Goal: Information Seeking & Learning: Learn about a topic

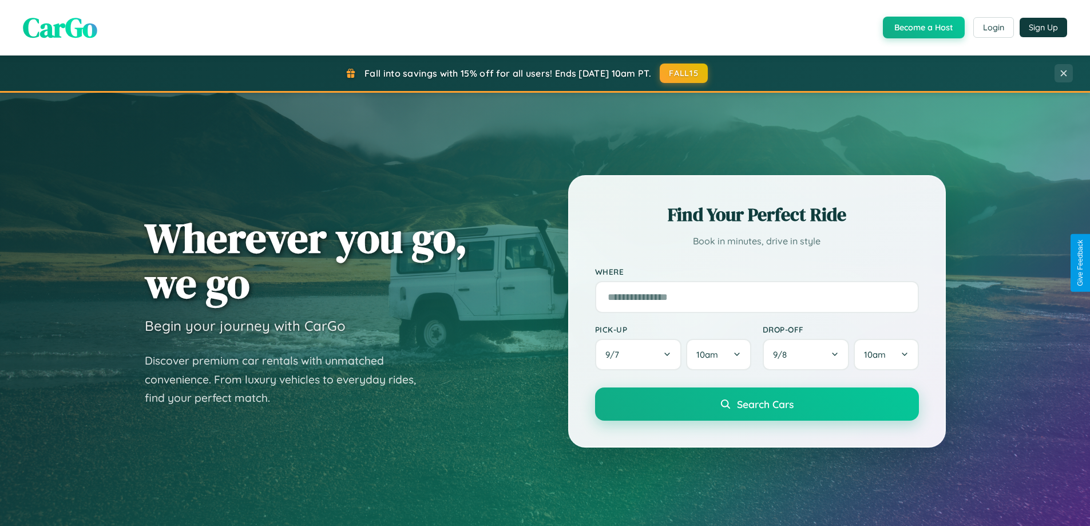
scroll to position [2201, 0]
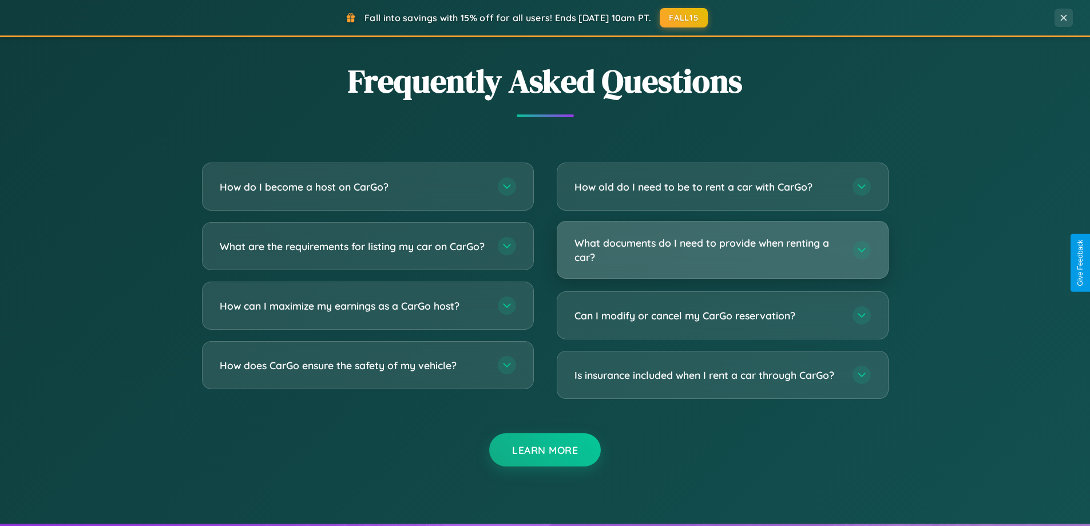
click at [722, 249] on h3 "What documents do I need to provide when renting a car?" at bounding box center [707, 250] width 267 height 28
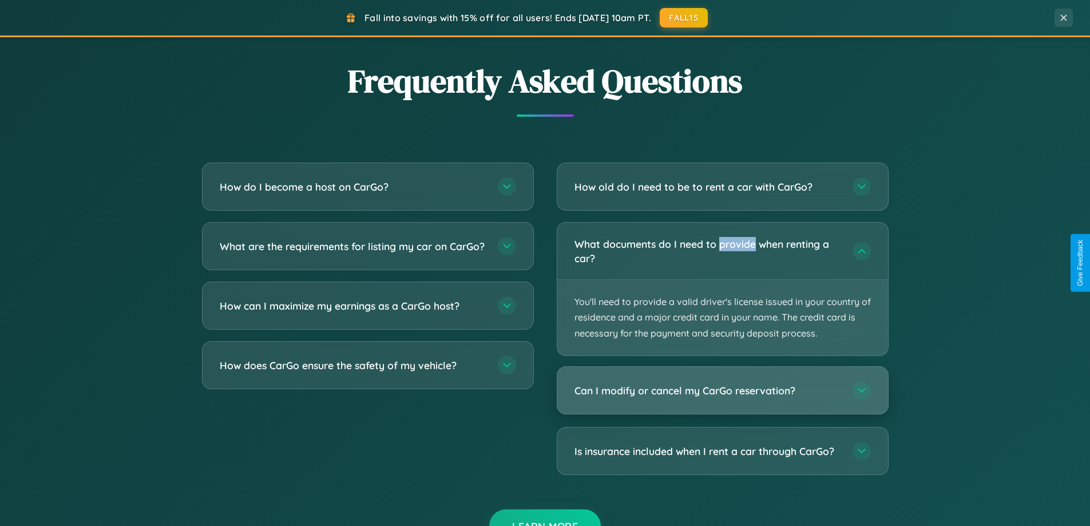
click at [722, 390] on h3 "Can I modify or cancel my CarGo reservation?" at bounding box center [707, 390] width 267 height 14
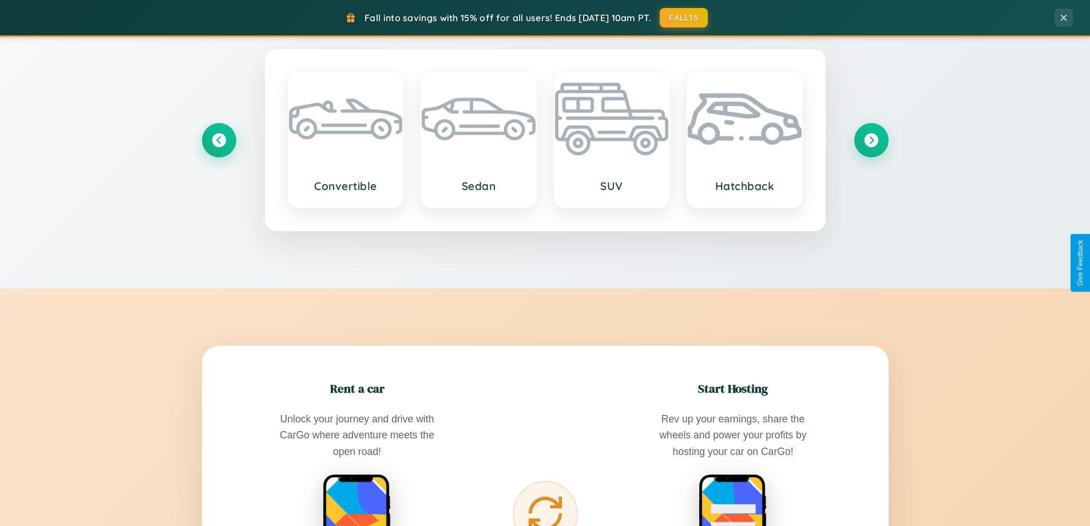
scroll to position [787, 0]
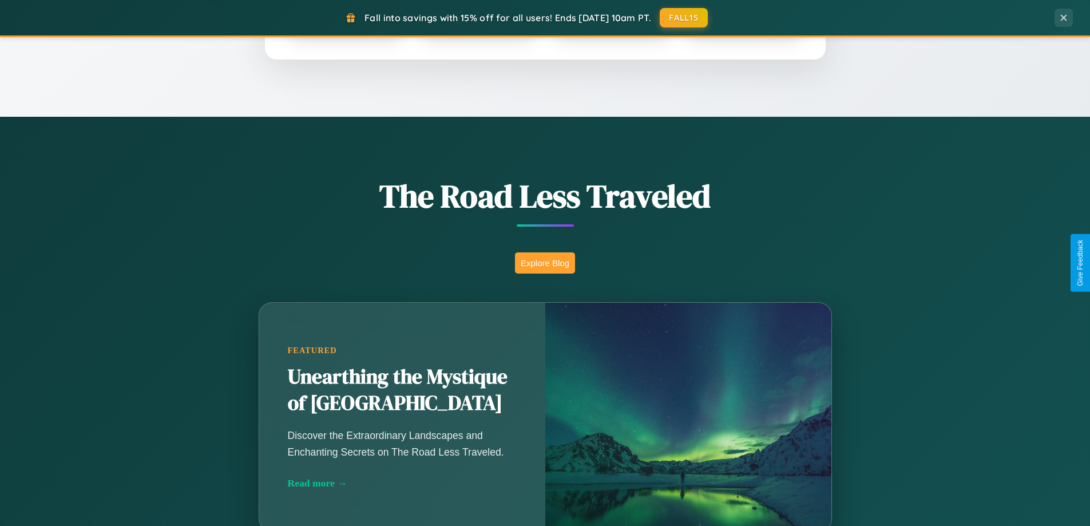
click at [545, 263] on button "Explore Blog" at bounding box center [545, 262] width 60 height 21
